Goal: Transaction & Acquisition: Book appointment/travel/reservation

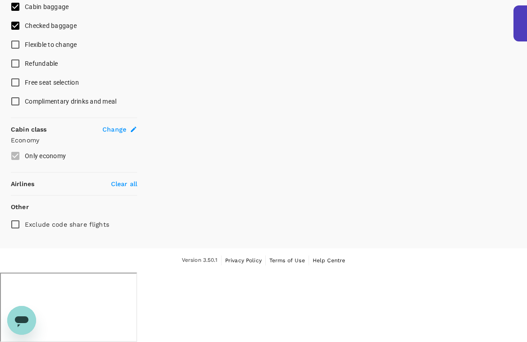
type input "490"
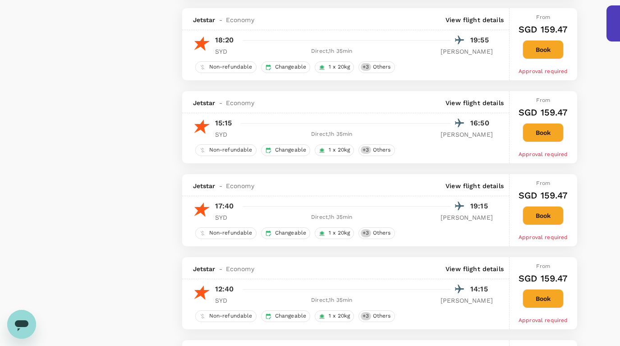
scroll to position [1249, 0]
click at [380, 239] on div "+ 3 Others" at bounding box center [376, 233] width 36 height 12
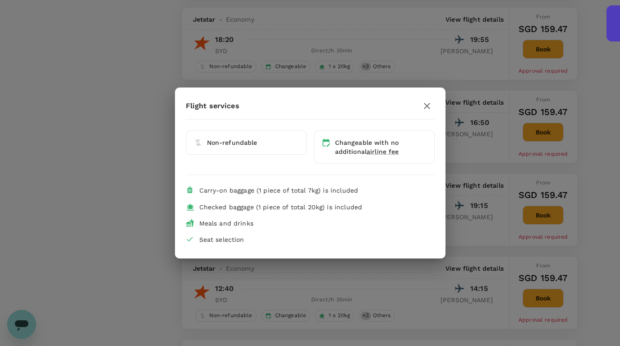
click at [427, 109] on icon "button" at bounding box center [427, 106] width 11 height 11
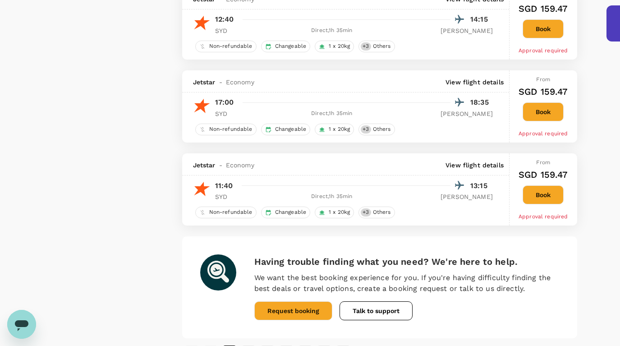
scroll to position [1566, 0]
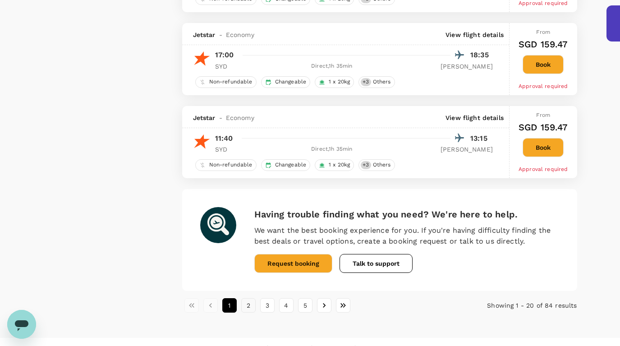
click at [248, 310] on button "2" at bounding box center [248, 305] width 14 height 14
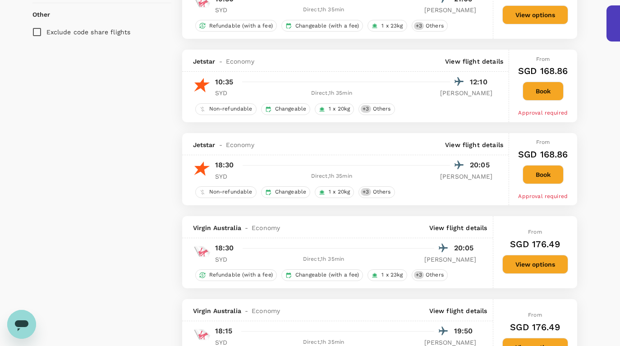
scroll to position [632, 0]
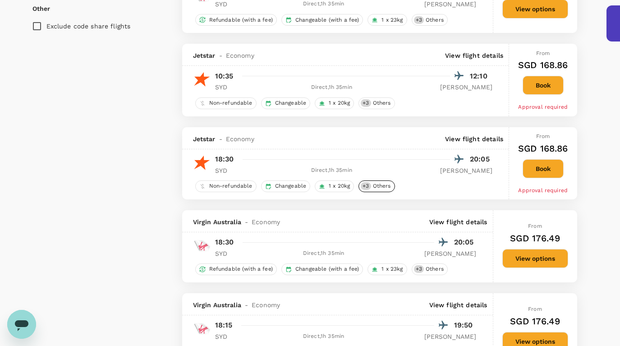
click at [381, 186] on span "Others" at bounding box center [381, 186] width 25 height 8
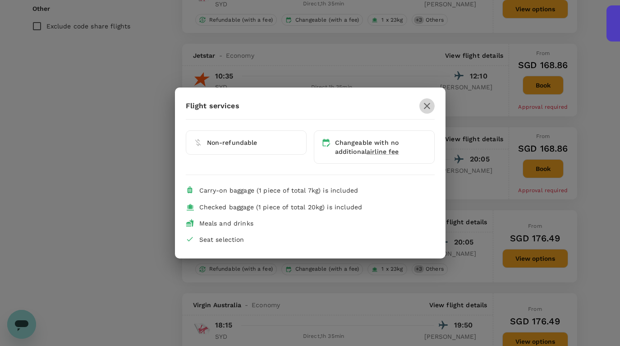
click at [432, 101] on icon "button" at bounding box center [427, 106] width 11 height 11
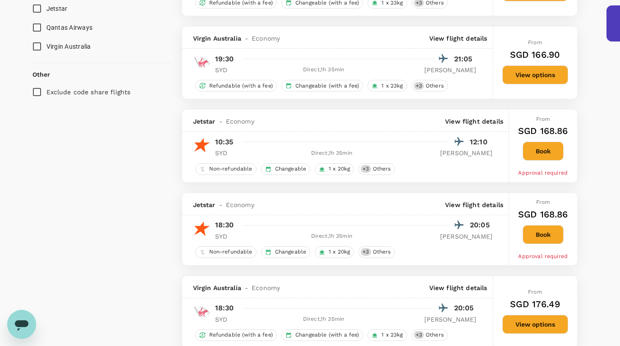
scroll to position [569, 0]
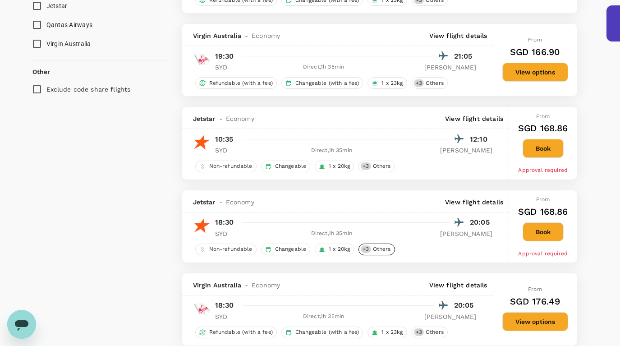
click at [377, 252] on span "Others" at bounding box center [381, 249] width 25 height 8
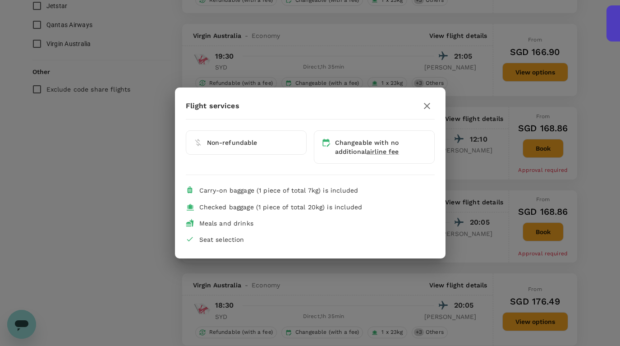
click at [432, 103] on button "button" at bounding box center [426, 105] width 15 height 15
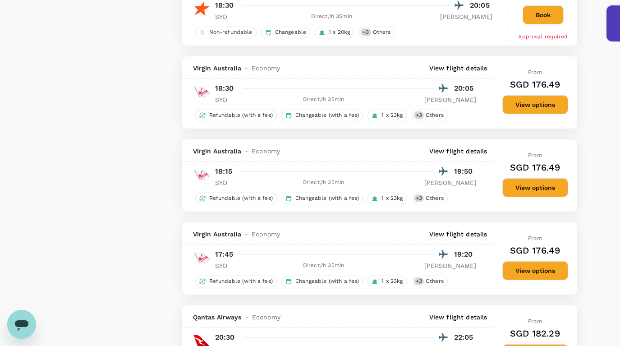
scroll to position [749, 0]
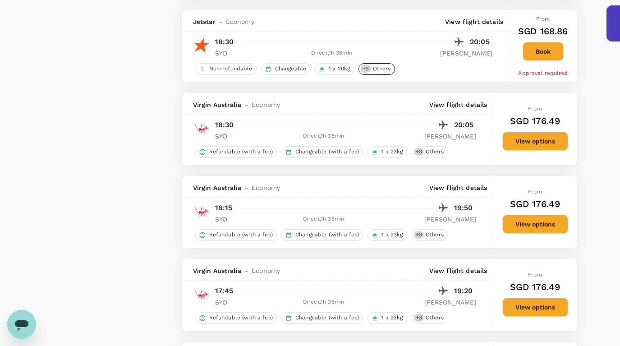
click at [377, 68] on span "Others" at bounding box center [381, 69] width 25 height 8
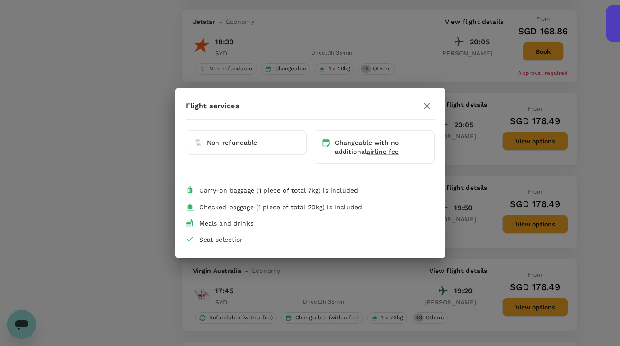
click at [426, 111] on icon "button" at bounding box center [427, 106] width 11 height 11
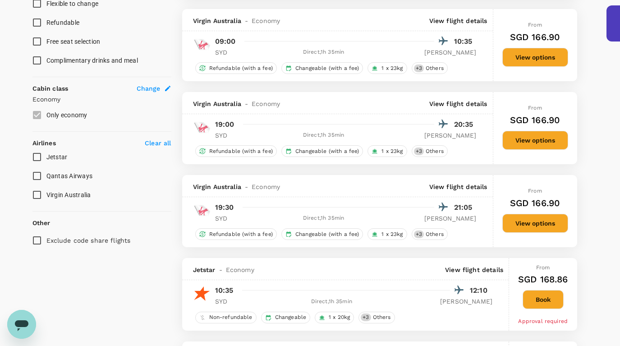
scroll to position [427, 0]
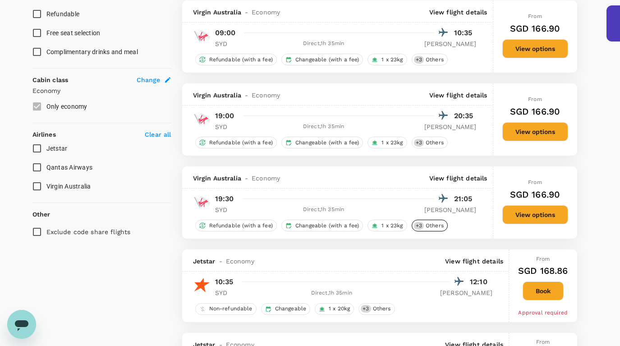
click at [422, 228] on span "Others" at bounding box center [434, 226] width 25 height 8
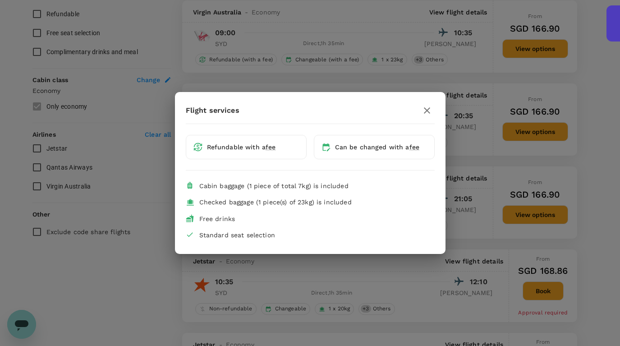
click at [427, 107] on icon "button" at bounding box center [427, 110] width 11 height 11
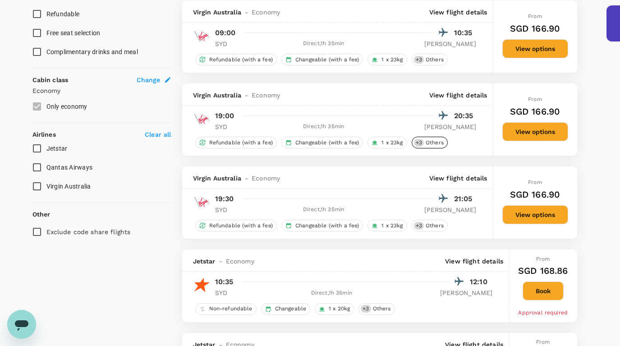
click at [427, 148] on div "+ 3 Others" at bounding box center [430, 143] width 36 height 12
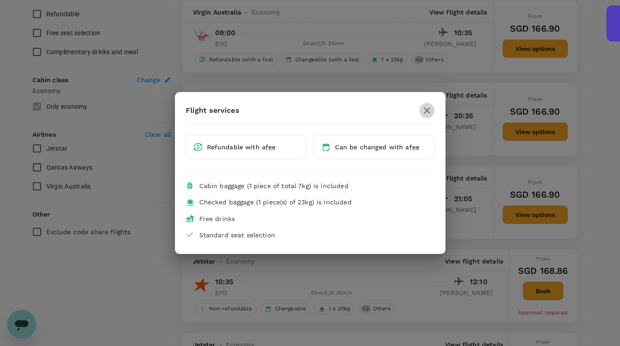
click at [426, 109] on icon "button" at bounding box center [427, 110] width 6 height 6
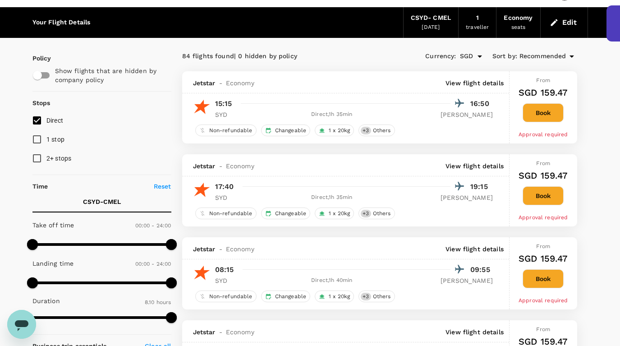
scroll to position [29, 0]
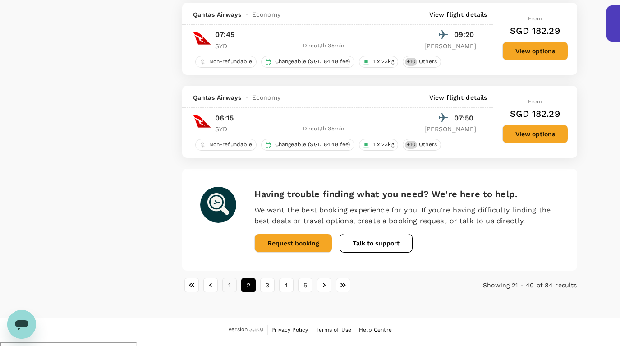
click at [226, 289] on button "1" at bounding box center [229, 285] width 14 height 14
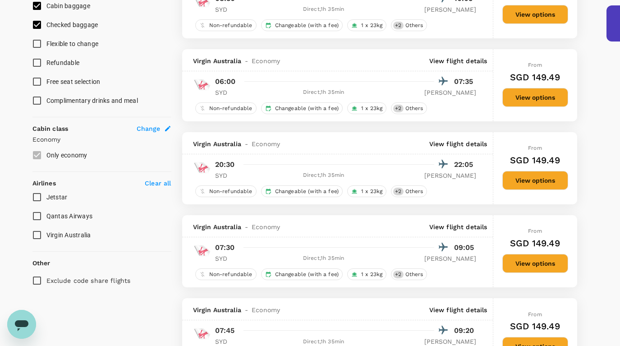
scroll to position [387, 0]
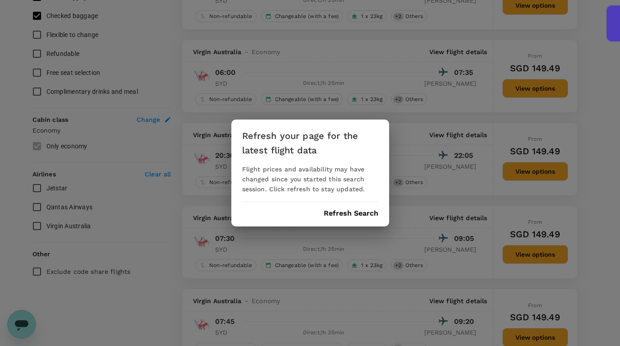
click at [345, 210] on button "Refresh Search" at bounding box center [351, 213] width 55 height 8
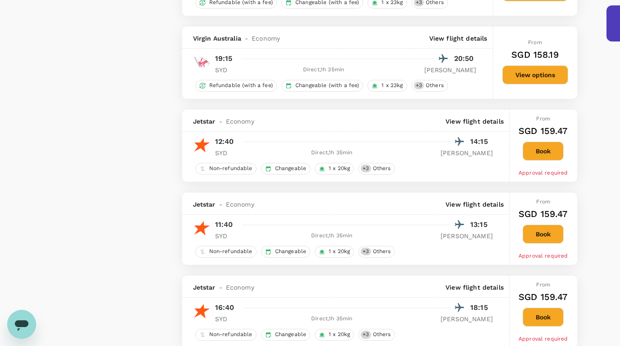
scroll to position [1182, 0]
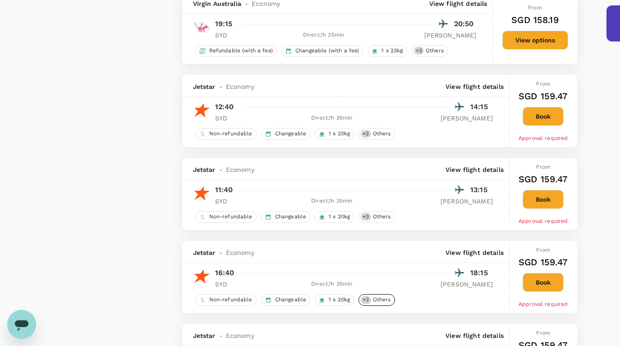
click at [373, 303] on span "Others" at bounding box center [381, 300] width 25 height 8
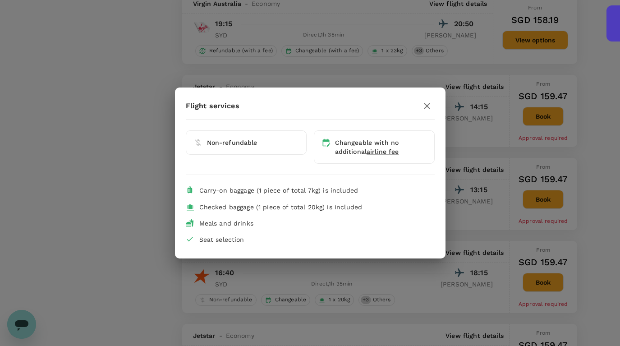
click at [115, 181] on div "Flight services Non-refundable Changeable with no additional airline fee Carry-…" at bounding box center [310, 173] width 620 height 346
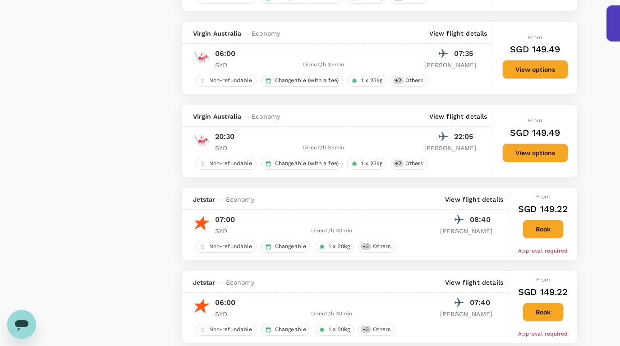
scroll to position [724, 0]
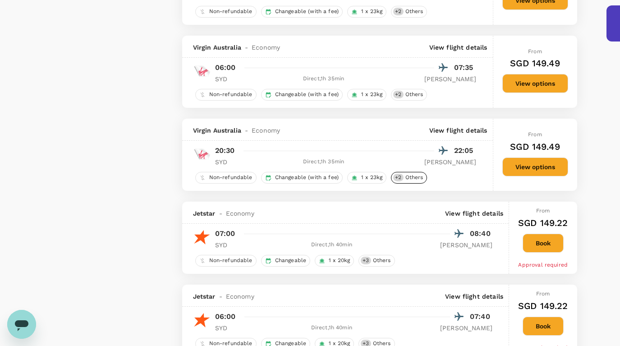
click at [412, 177] on span "Others" at bounding box center [414, 178] width 25 height 8
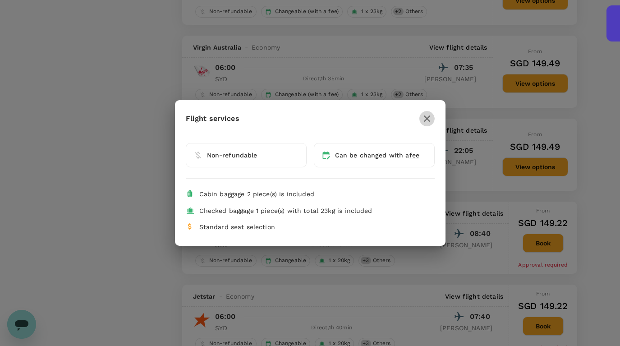
click at [428, 119] on icon "button" at bounding box center [427, 118] width 11 height 11
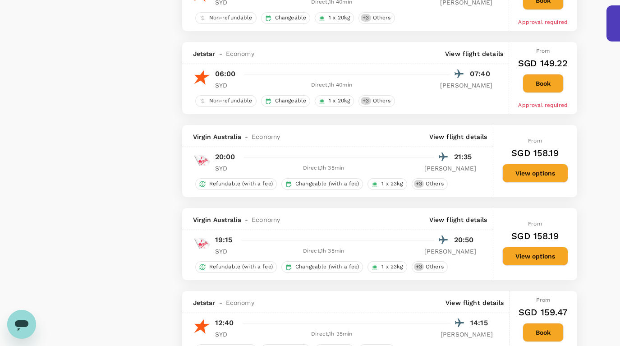
scroll to position [1000, 0]
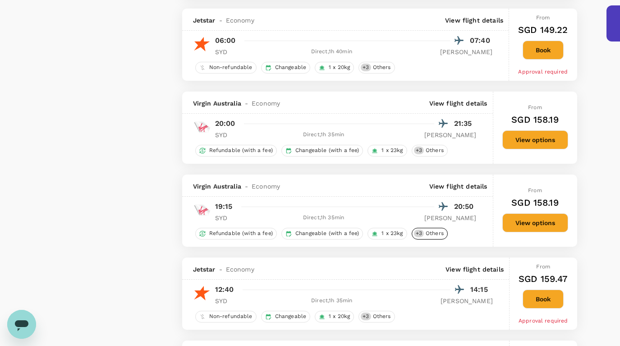
click at [430, 237] on span "Others" at bounding box center [434, 234] width 25 height 8
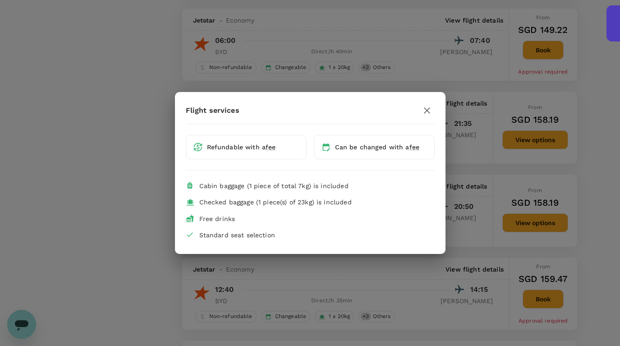
click at [431, 106] on icon "button" at bounding box center [427, 110] width 11 height 11
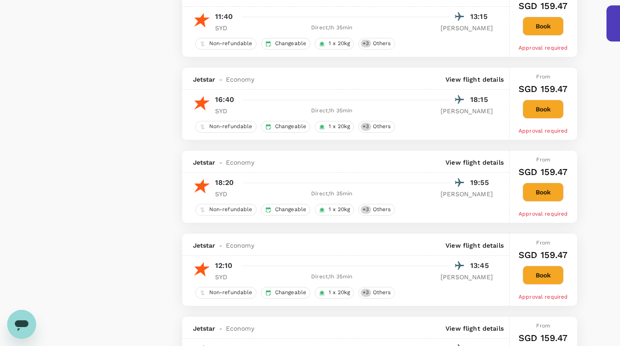
scroll to position [1384, 0]
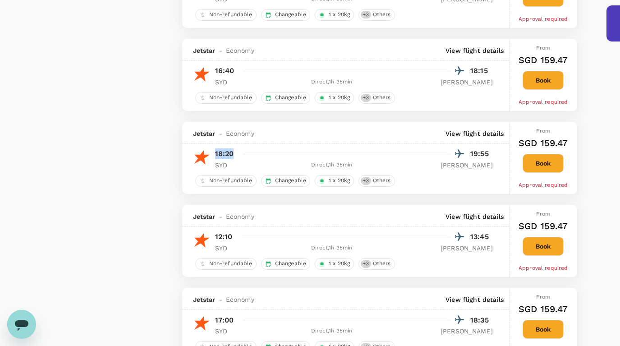
drag, startPoint x: 213, startPoint y: 158, endPoint x: 239, endPoint y: 158, distance: 25.7
click at [239, 158] on div "18:20 19:55 SYD Direct , 1h 35min [PERSON_NAME]" at bounding box center [351, 158] width 283 height 22
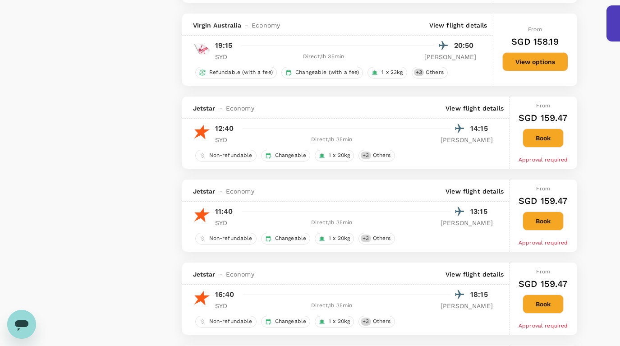
scroll to position [1158, 0]
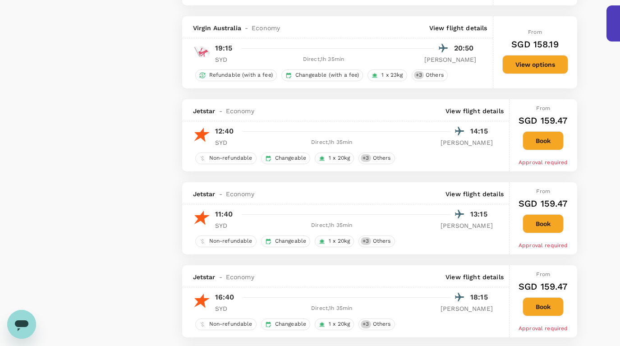
click at [436, 71] on div "Refundable (with a fee) Changeable (with a fee) 1 x 23kg + 3 Others" at bounding box center [337, 75] width 311 height 14
click at [435, 78] on span "Others" at bounding box center [434, 75] width 25 height 8
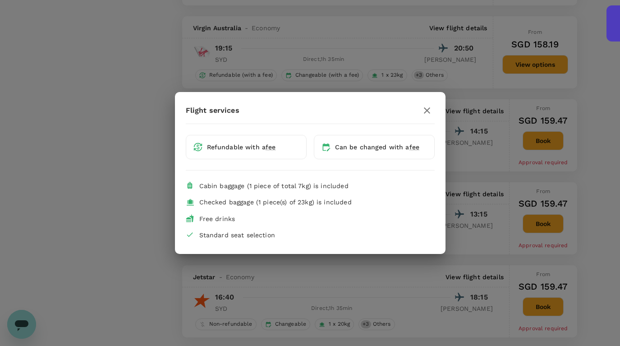
click at [425, 109] on icon "button" at bounding box center [427, 110] width 11 height 11
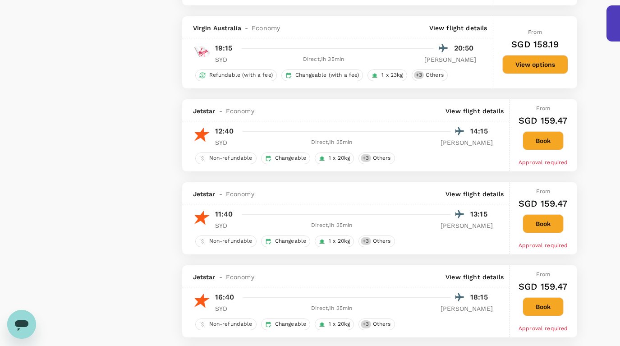
scroll to position [1144, 0]
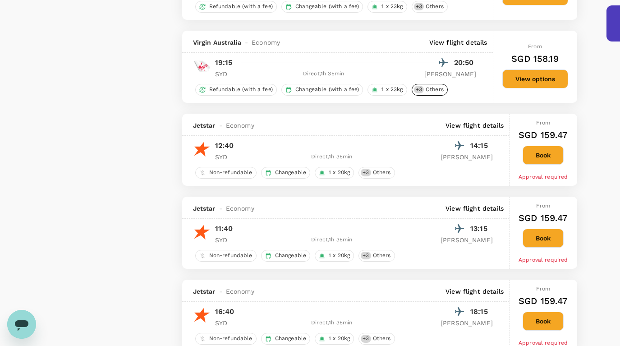
click at [426, 93] on span "Others" at bounding box center [434, 90] width 25 height 8
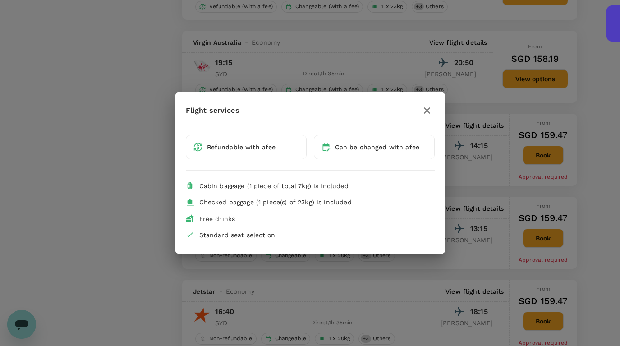
click at [422, 113] on icon "button" at bounding box center [427, 110] width 11 height 11
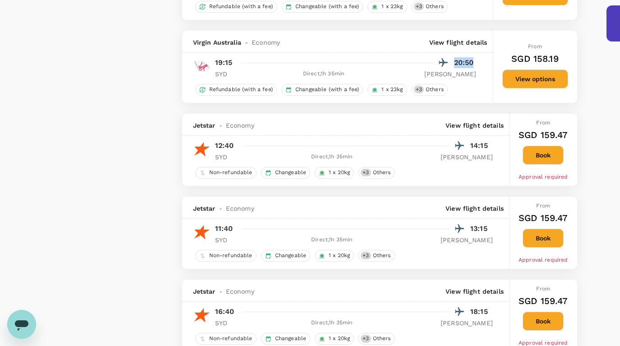
drag, startPoint x: 453, startPoint y: 66, endPoint x: 480, endPoint y: 68, distance: 27.1
click at [480, 68] on div "19:15 20:50 SYD Direct , 1h 35min [PERSON_NAME]" at bounding box center [337, 67] width 311 height 22
drag, startPoint x: 529, startPoint y: 62, endPoint x: 592, endPoint y: 62, distance: 63.1
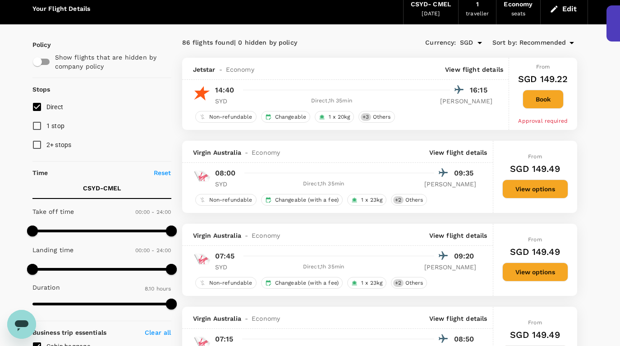
scroll to position [0, 0]
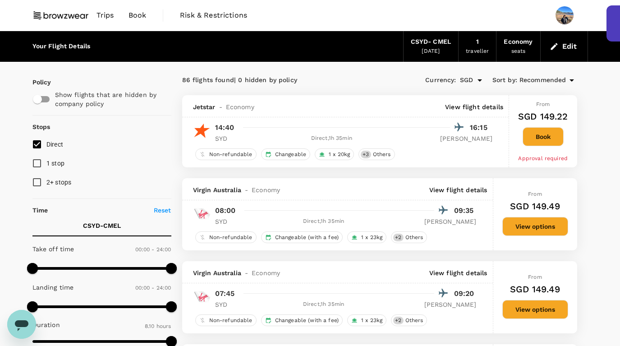
click at [526, 38] on div "Edit" at bounding box center [564, 46] width 47 height 31
click at [526, 53] on button "Edit" at bounding box center [564, 46] width 32 height 14
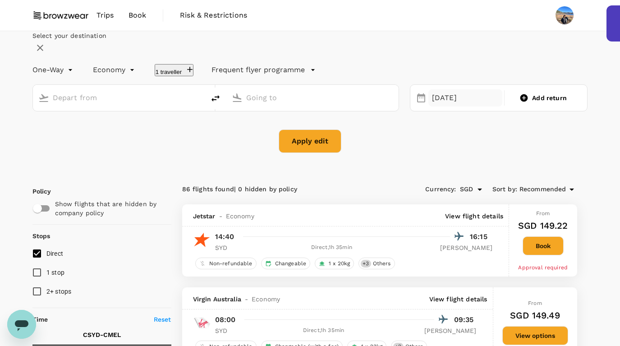
click at [428, 107] on div "[DATE]" at bounding box center [465, 98] width 74 height 18
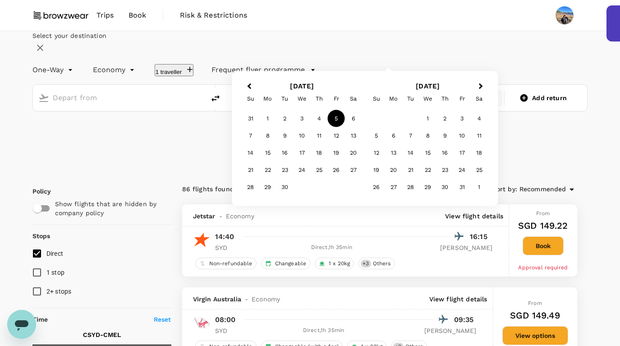
type input "[GEOGRAPHIC_DATA], [GEOGRAPHIC_DATA] (any)"
click at [256, 94] on button "Previous Month" at bounding box center [248, 87] width 14 height 14
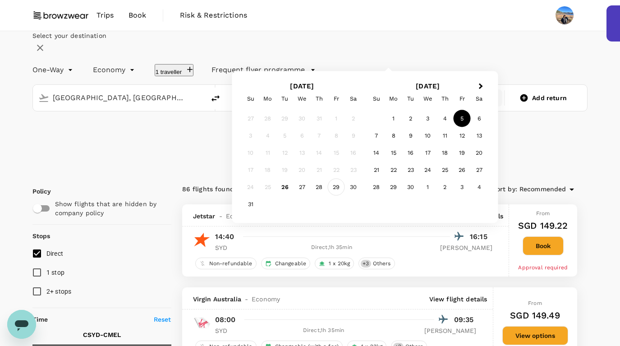
click at [345, 196] on div "29" at bounding box center [336, 187] width 17 height 17
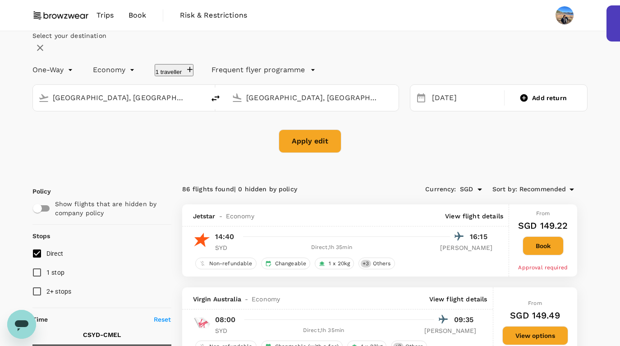
click at [317, 153] on button "Apply edit" at bounding box center [310, 140] width 63 height 23
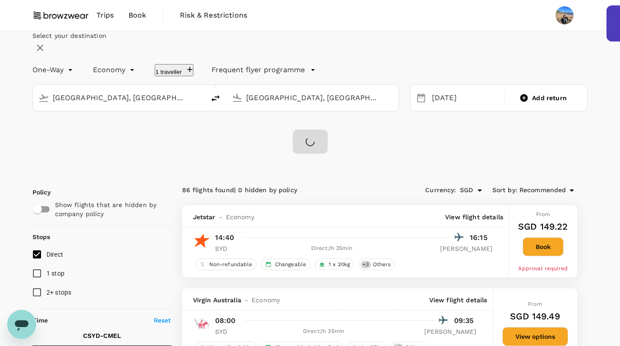
checkbox input "false"
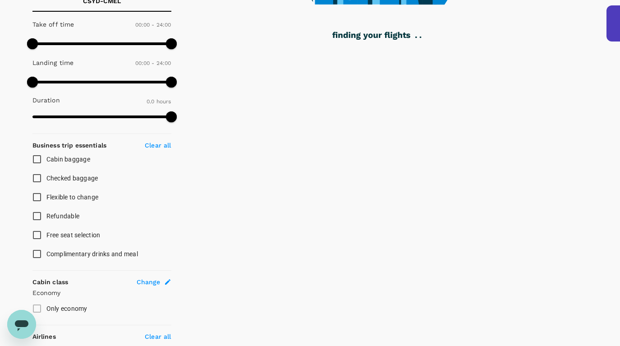
scroll to position [226, 0]
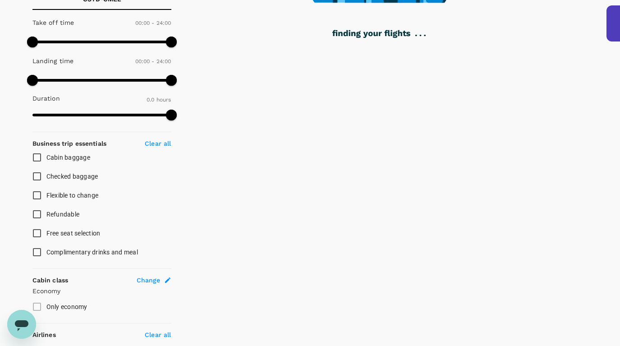
click at [62, 178] on span "Checked baggage" at bounding box center [72, 176] width 52 height 7
click at [46, 178] on input "Checked baggage" at bounding box center [37, 176] width 19 height 19
checkbox input "true"
click at [42, 151] on input "Cabin baggage" at bounding box center [37, 157] width 19 height 19
checkbox input "true"
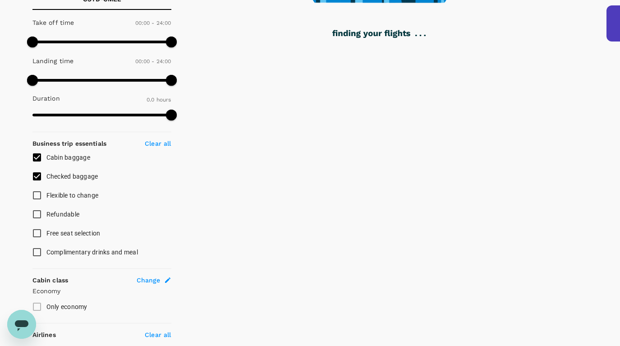
type input "415"
checkbox input "true"
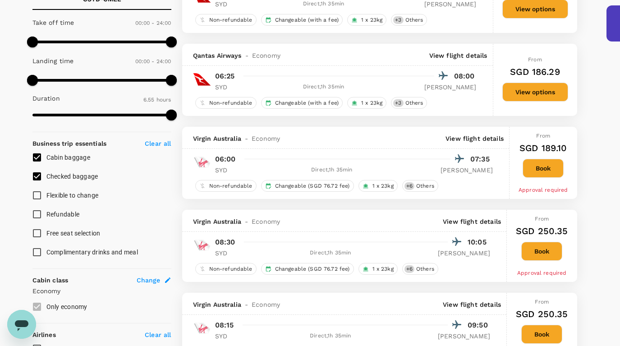
scroll to position [0, 0]
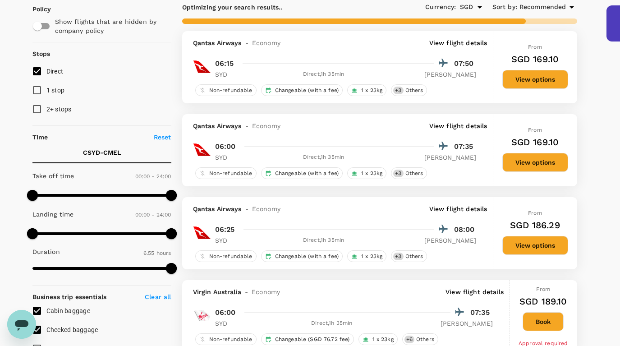
type input "460"
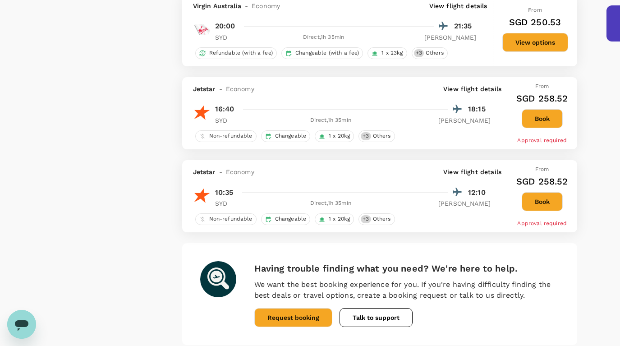
scroll to position [1533, 0]
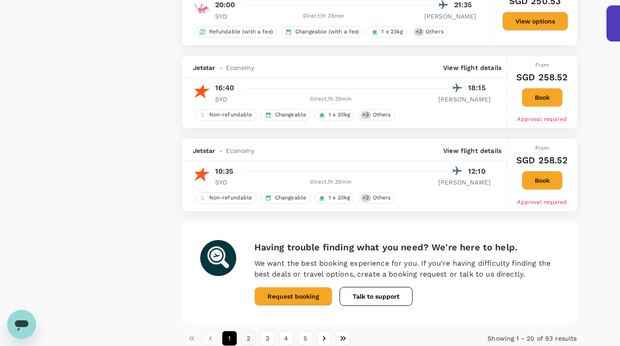
click at [247, 337] on button "2" at bounding box center [248, 338] width 14 height 14
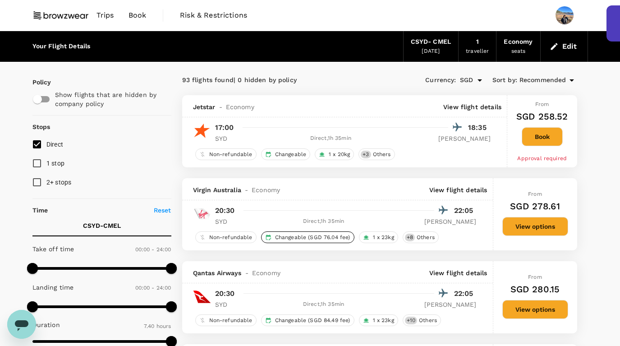
scroll to position [9, 0]
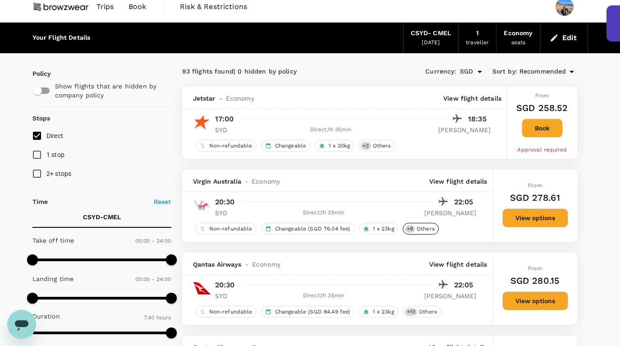
click at [407, 229] on span "+ 8" at bounding box center [410, 229] width 10 height 8
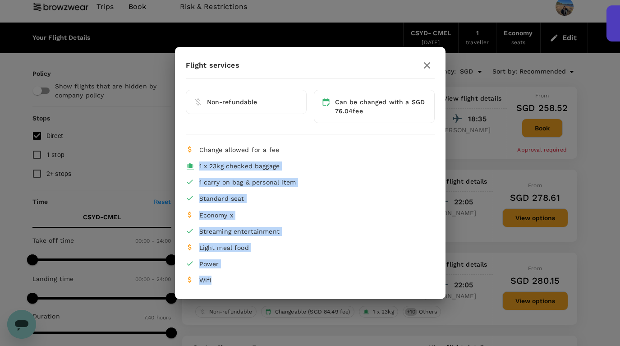
drag, startPoint x: 244, startPoint y: 282, endPoint x: 226, endPoint y: 153, distance: 130.7
click at [226, 153] on div "Change allowed for a fee 1 x 23kg checked baggage 1 carry on bag & personal ite…" at bounding box center [310, 215] width 249 height 146
click at [226, 153] on span "Change allowed for a fee" at bounding box center [239, 149] width 80 height 7
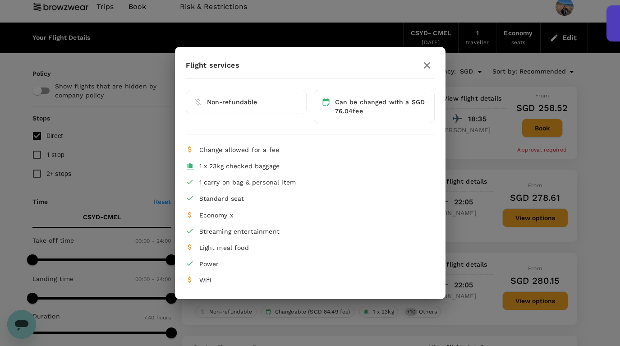
click at [424, 64] on icon "button" at bounding box center [427, 65] width 11 height 11
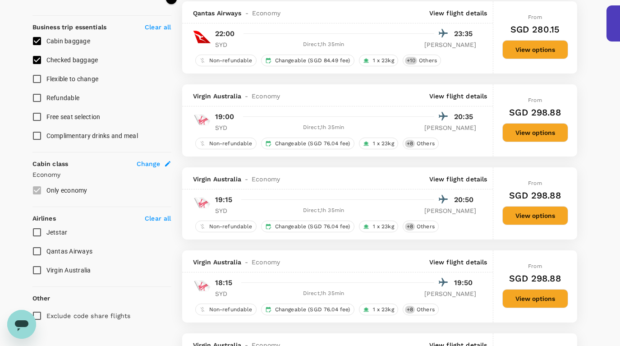
scroll to position [345, 0]
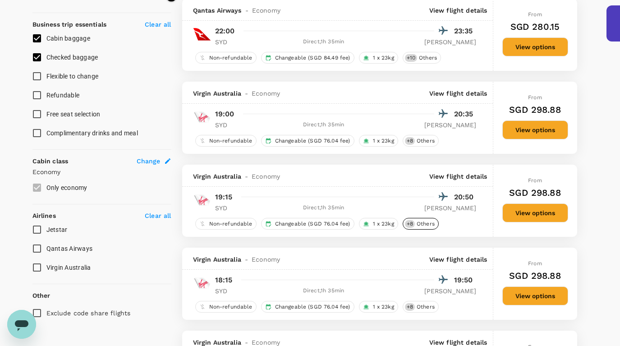
click at [418, 225] on span "Others" at bounding box center [425, 224] width 25 height 8
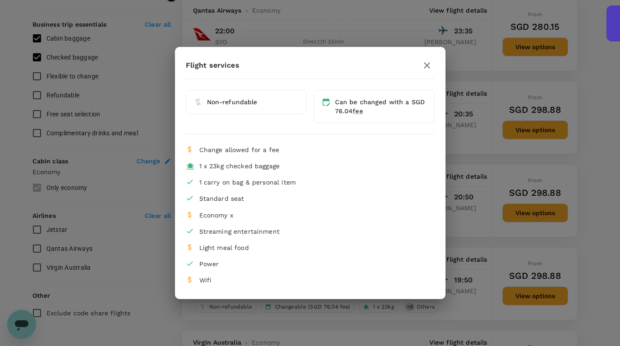
click at [504, 196] on div "Flight services Non-refundable Can be changed with a SGD 76.04 fee Change allow…" at bounding box center [310, 173] width 620 height 346
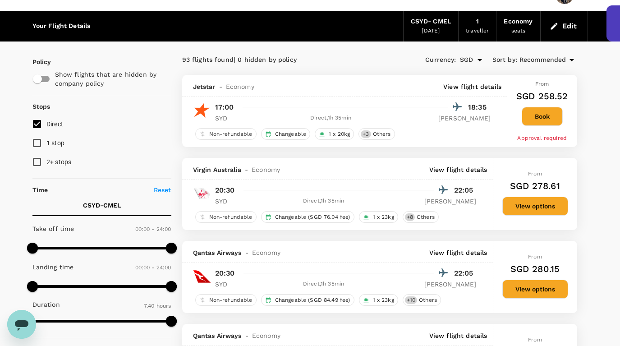
scroll to position [51, 0]
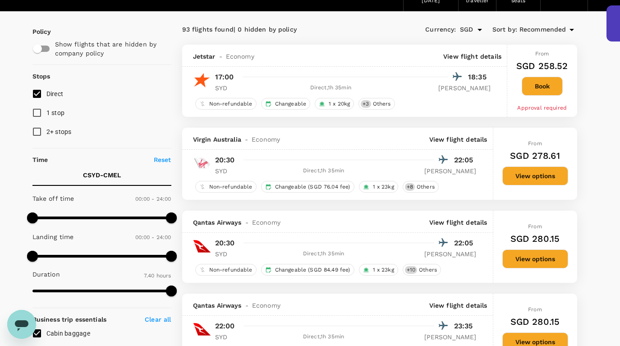
click at [395, 104] on div "+ 3 Others" at bounding box center [376, 104] width 41 height 12
click at [389, 102] on span "Others" at bounding box center [381, 104] width 25 height 8
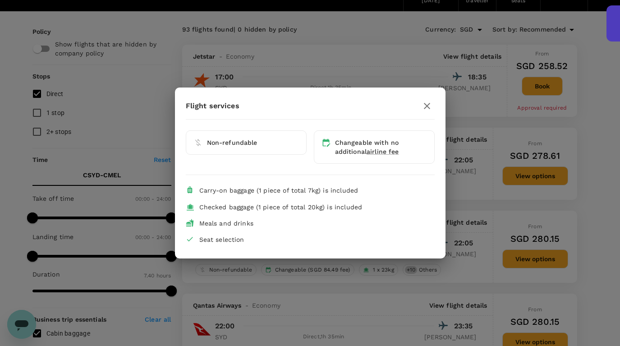
click at [397, 77] on div "Flight services Non-refundable Changeable with no additional airline fee Carry-…" at bounding box center [310, 173] width 620 height 346
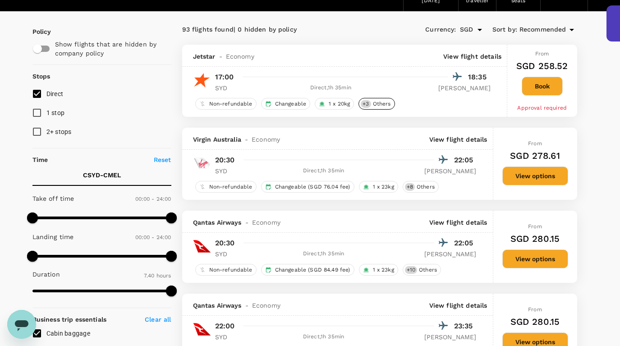
click at [380, 107] on span "Others" at bounding box center [381, 104] width 25 height 8
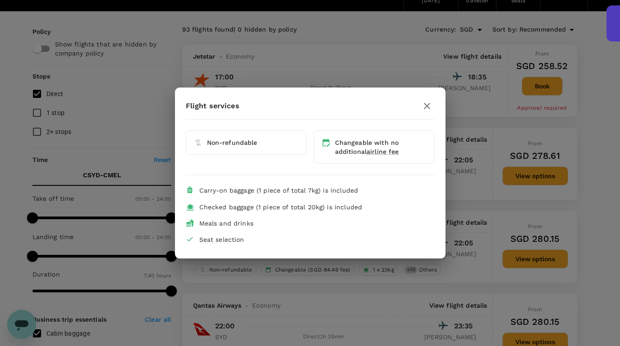
click at [400, 74] on div "Flight services Non-refundable Changeable with no additional airline fee Carry-…" at bounding box center [310, 173] width 620 height 346
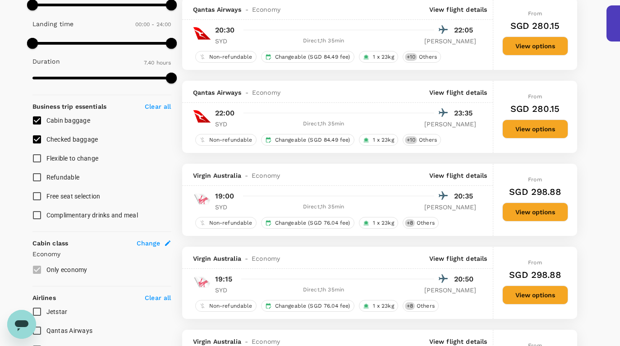
scroll to position [264, 0]
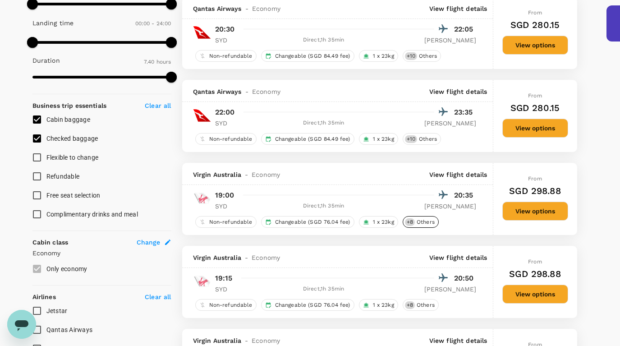
click at [416, 222] on span "Others" at bounding box center [425, 222] width 25 height 8
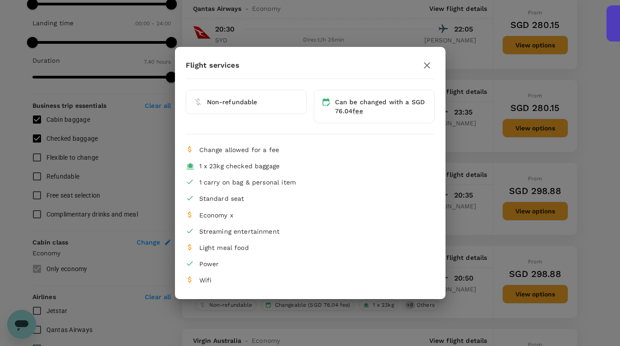
click at [450, 191] on div "Flight services Non-refundable Can be changed with a SGD 76.04 fee Change allow…" at bounding box center [310, 173] width 620 height 346
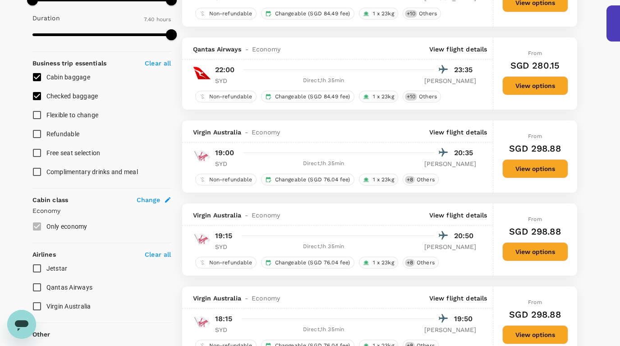
scroll to position [309, 0]
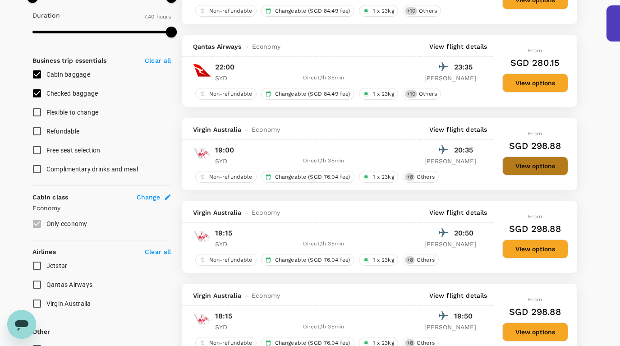
click at [526, 169] on button "View options" at bounding box center [535, 165] width 66 height 19
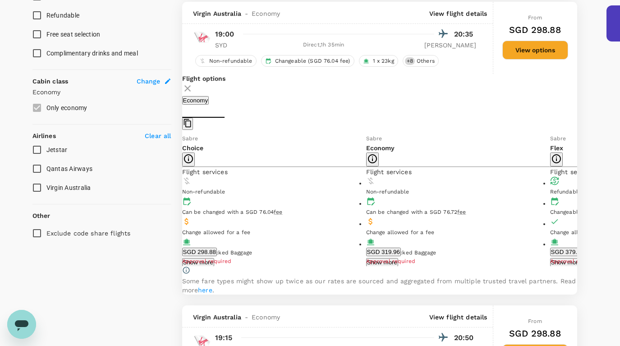
scroll to position [428, 0]
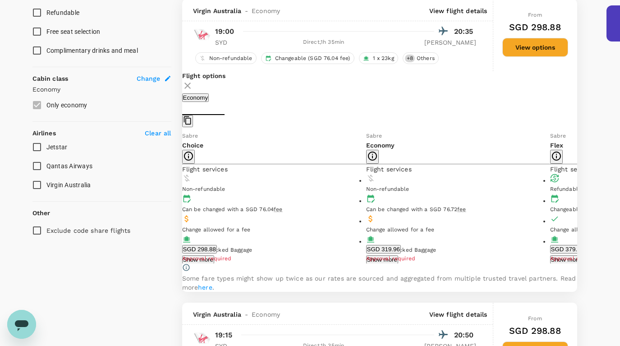
click at [193, 88] on icon at bounding box center [187, 85] width 11 height 11
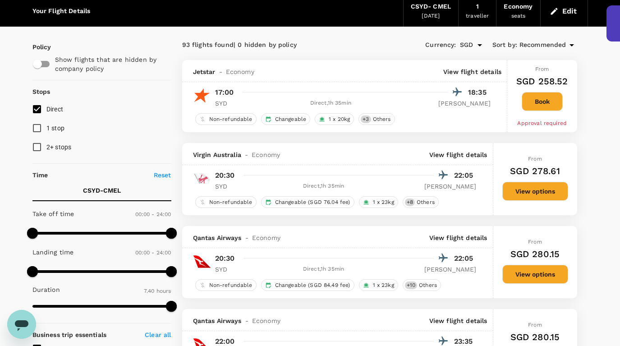
scroll to position [22, 0]
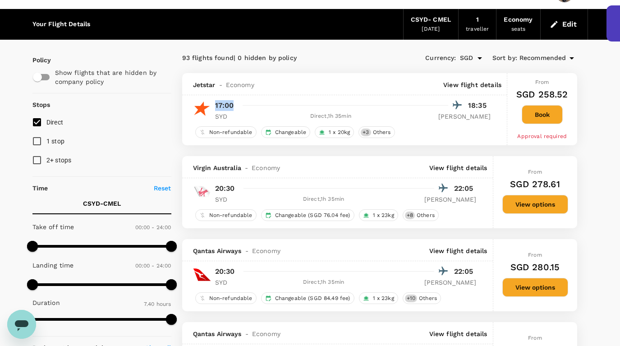
drag, startPoint x: 215, startPoint y: 103, endPoint x: 240, endPoint y: 103, distance: 25.7
click at [240, 103] on div "17:00 18:35" at bounding box center [353, 105] width 276 height 13
click at [377, 133] on span "Others" at bounding box center [381, 133] width 25 height 8
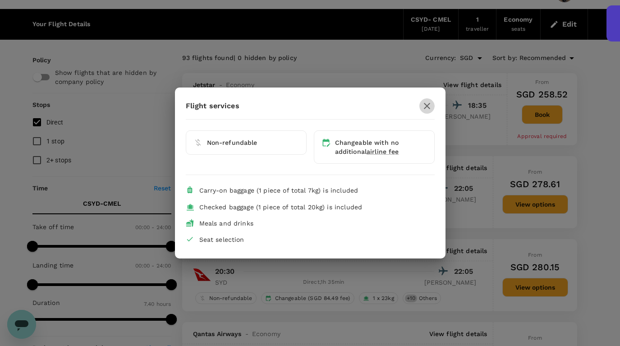
click at [434, 106] on button "button" at bounding box center [426, 105] width 15 height 15
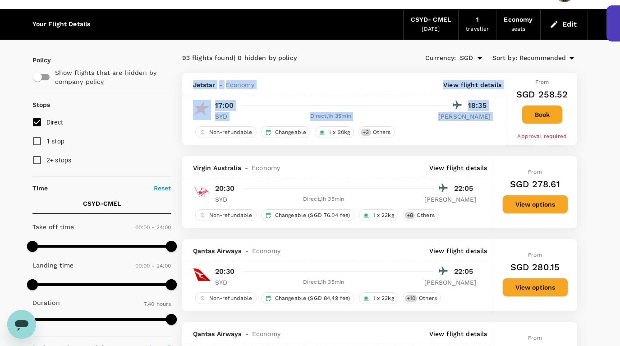
drag, startPoint x: 189, startPoint y: 82, endPoint x: 394, endPoint y: 121, distance: 208.1
click at [393, 123] on div "Jetstar - Economy View flight details 17:00 18:35 SYD Direct , 1h 35min [PERSON…" at bounding box center [345, 109] width 326 height 72
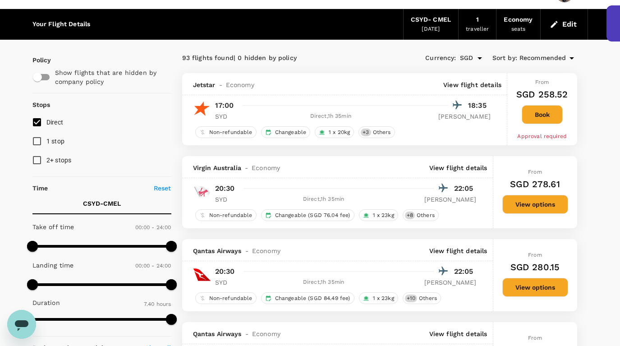
drag, startPoint x: 550, startPoint y: 117, endPoint x: 431, endPoint y: 62, distance: 131.3
click at [526, 118] on button "Book" at bounding box center [542, 114] width 41 height 19
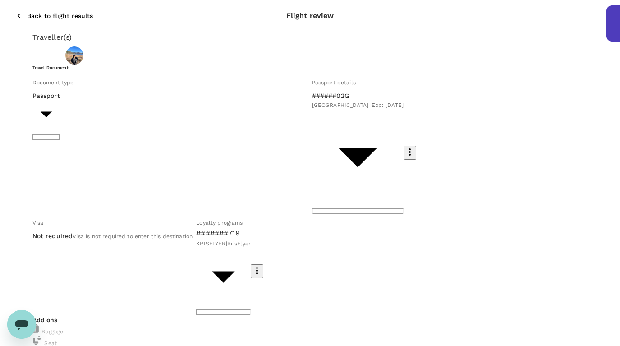
drag, startPoint x: 457, startPoint y: 85, endPoint x: 567, endPoint y: 108, distance: 112.0
click at [14, 12] on icon "button" at bounding box center [18, 15] width 9 height 9
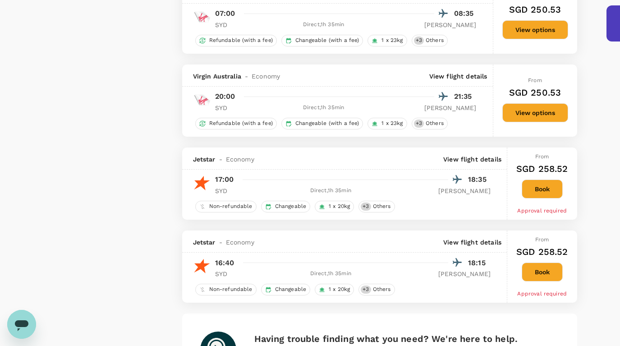
scroll to position [1476, 0]
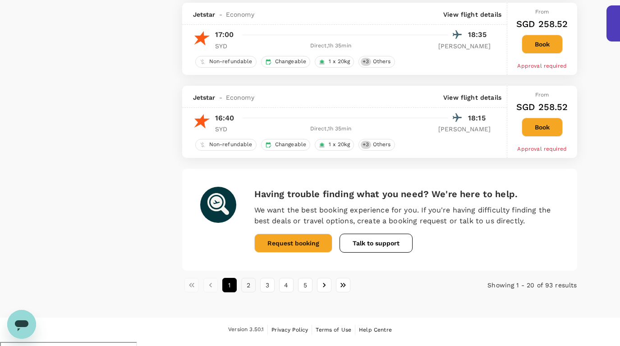
click at [247, 288] on button "2" at bounding box center [248, 285] width 14 height 14
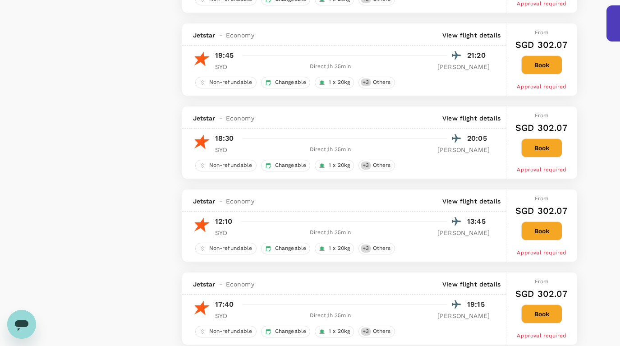
scroll to position [1322, 0]
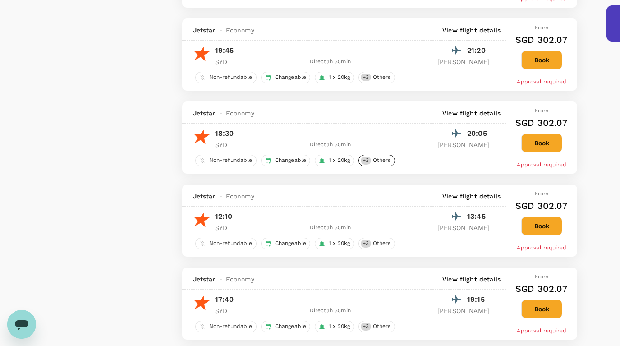
click at [371, 164] on span "Others" at bounding box center [381, 160] width 25 height 8
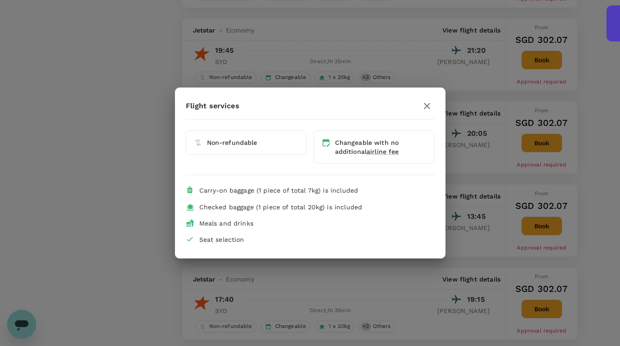
click at [426, 105] on icon "button" at bounding box center [427, 106] width 11 height 11
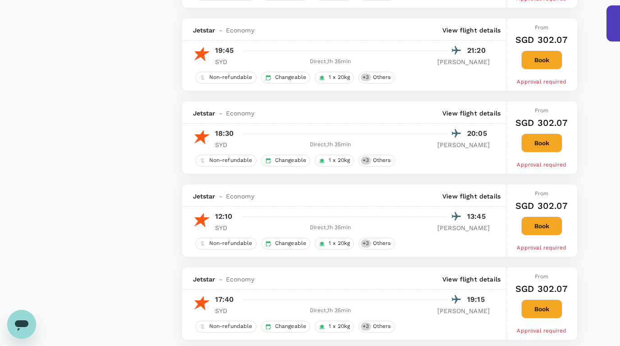
click at [526, 145] on button "Book" at bounding box center [541, 142] width 41 height 19
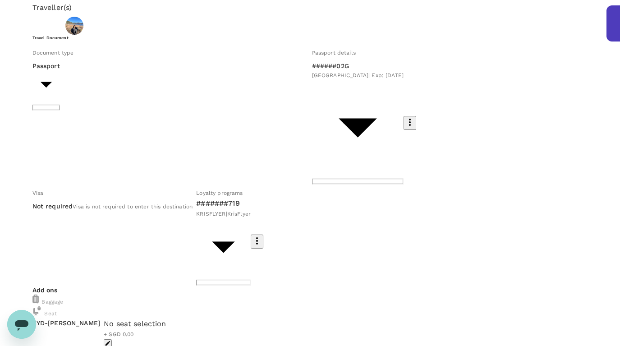
scroll to position [32, 0]
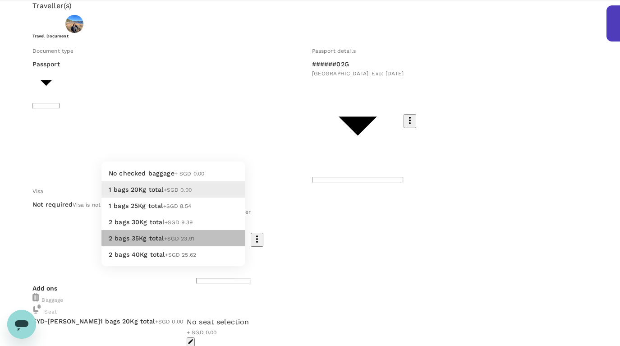
click at [169, 246] on li "2 bags 35Kg total +SGD 23.91" at bounding box center [173, 238] width 144 height 16
type input "4 - 23.91"
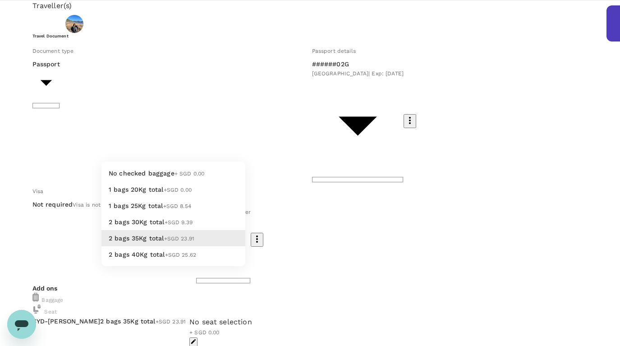
click at [197, 246] on li "2 bags 35Kg total +SGD 23.91" at bounding box center [173, 238] width 144 height 16
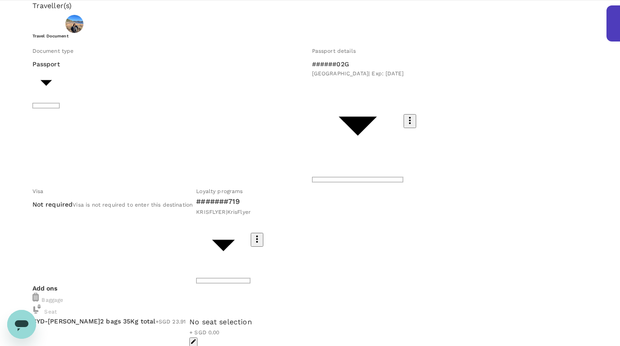
click at [252, 317] on div "No seat selection + SGD 0.00" at bounding box center [220, 332] width 63 height 30
click at [197, 338] on icon "button" at bounding box center [193, 341] width 6 height 6
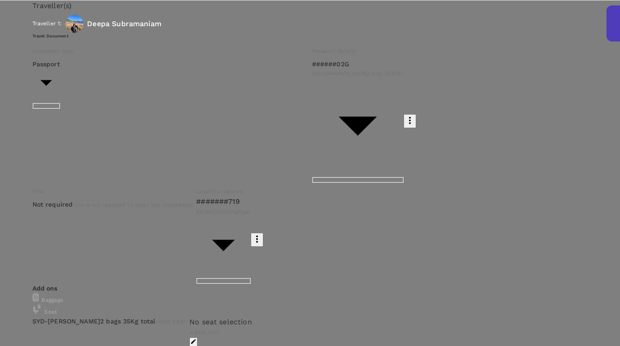
scroll to position [22, 0]
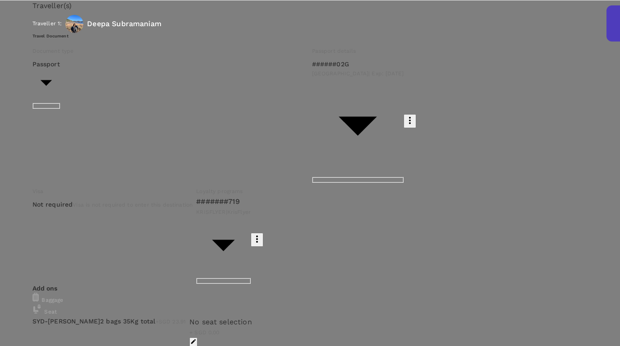
click at [338, 154] on div at bounding box center [310, 173] width 620 height 346
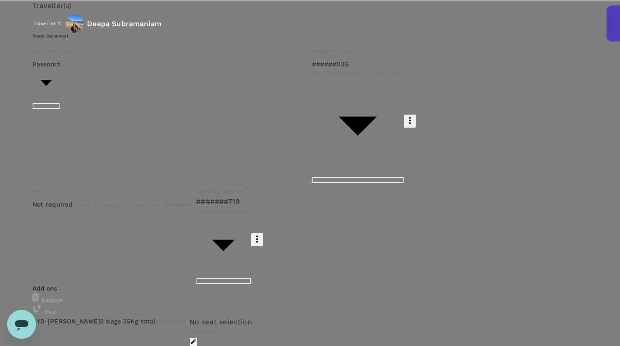
type input "9a155038-07a2-4c3b-a2f5-bce54f173f01"
type textarea "hi [PERSON_NAME] requesting this domestic flight to [GEOGRAPHIC_DATA] for our m…"
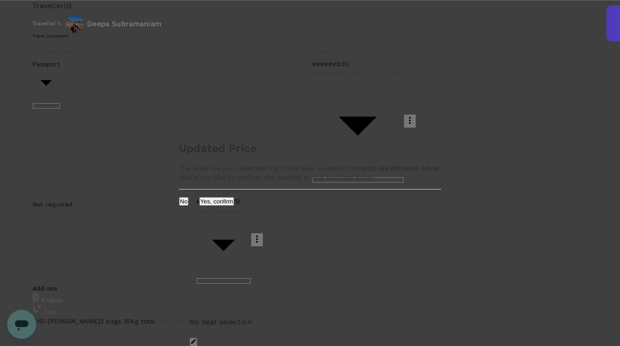
click at [234, 206] on button "Yes, confirm" at bounding box center [216, 201] width 35 height 9
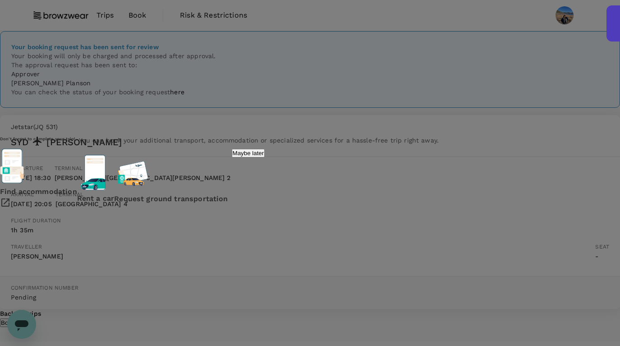
click at [264, 156] on p "Maybe later" at bounding box center [249, 153] width 32 height 7
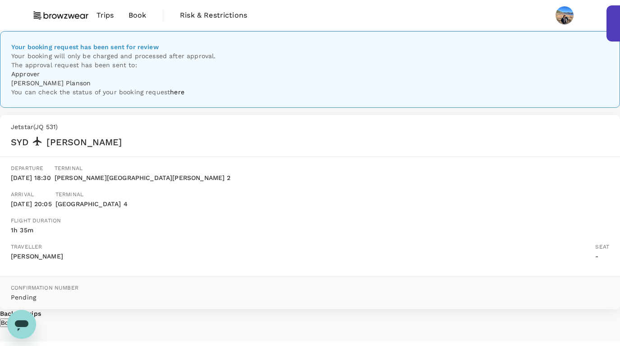
scroll to position [78, 0]
